Goal: Find specific page/section: Find specific page/section

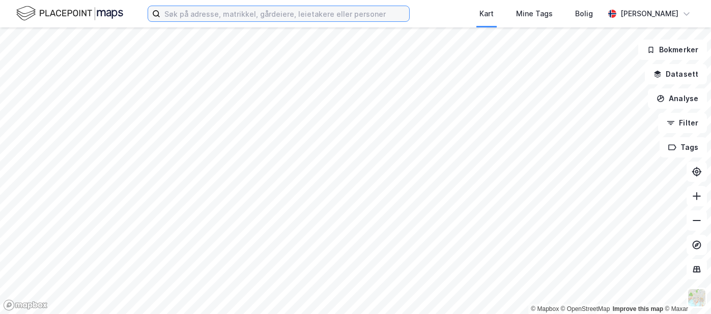
click at [254, 20] on input at bounding box center [284, 13] width 249 height 15
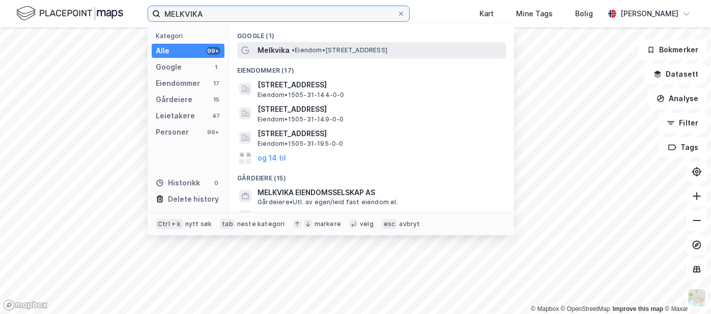
type input "MELKVIKA"
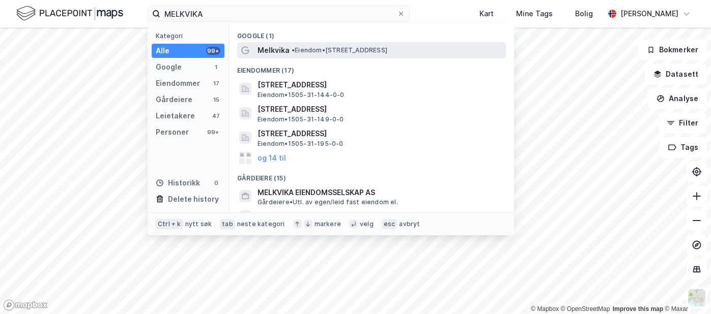
click at [293, 48] on span "•" at bounding box center [292, 50] width 3 height 8
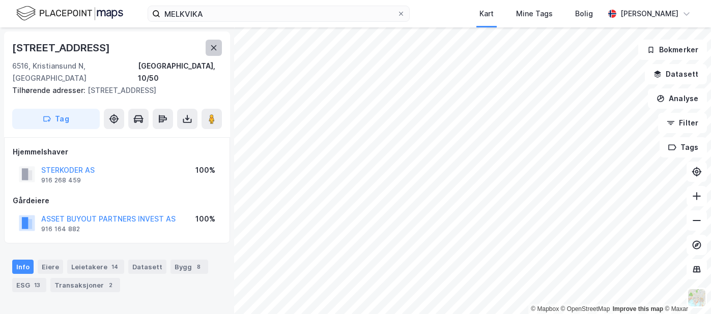
click at [213, 50] on icon at bounding box center [214, 48] width 8 height 8
